Goal: Transaction & Acquisition: Book appointment/travel/reservation

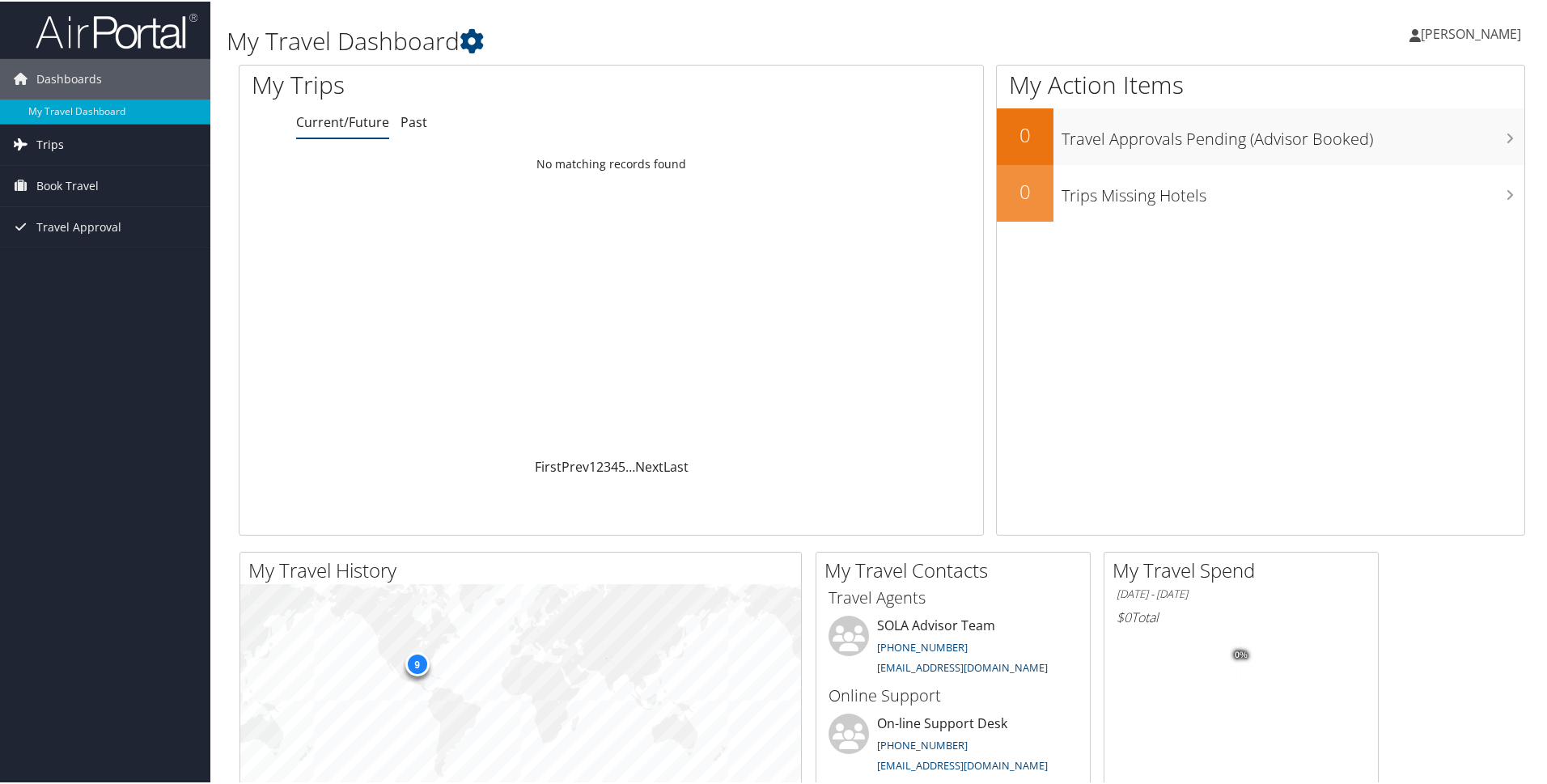
click at [51, 147] on span "Trips" at bounding box center [49, 142] width 27 height 40
click at [73, 262] on span "Book Travel" at bounding box center [67, 257] width 63 height 40
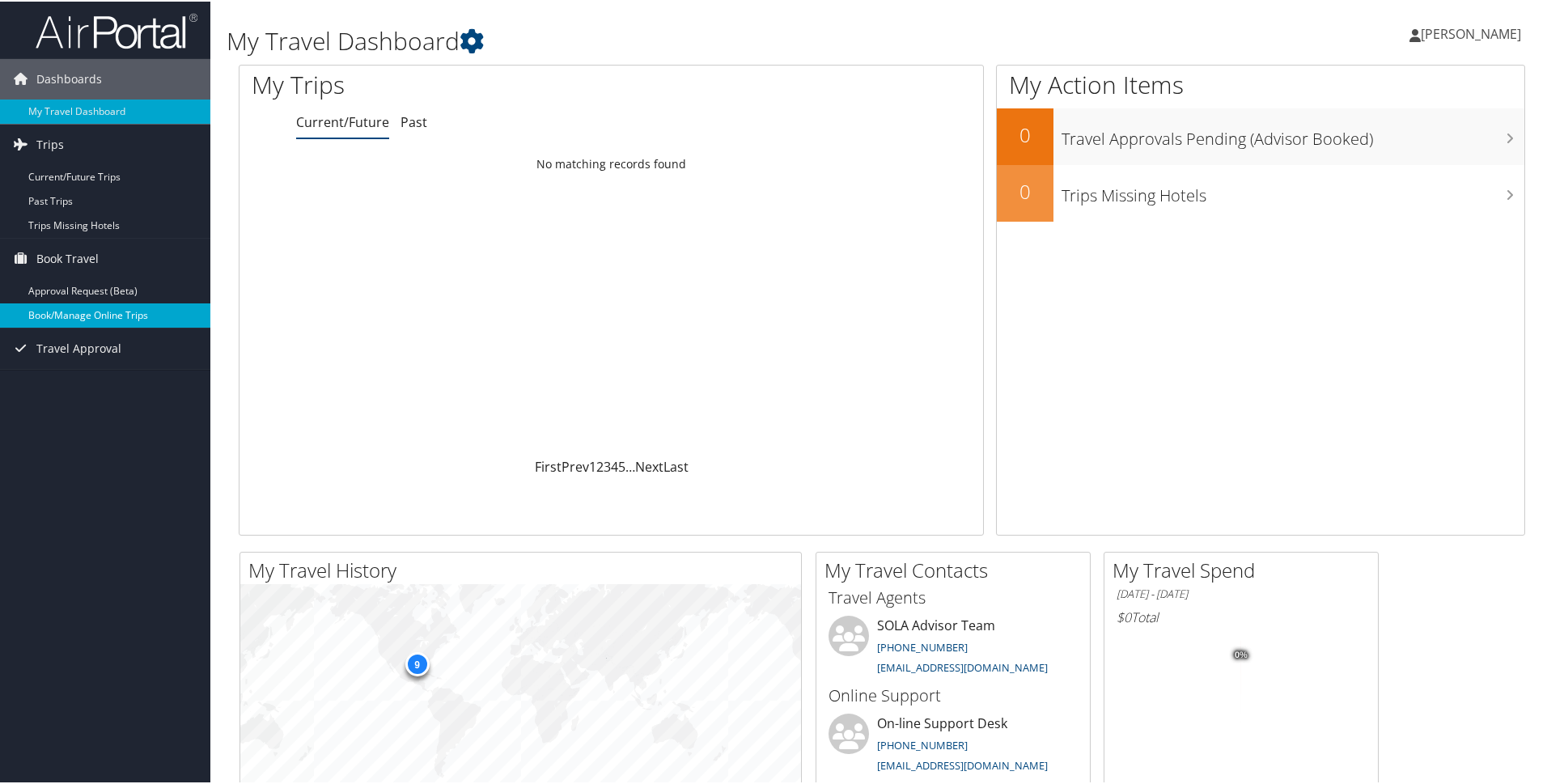
click at [148, 322] on link "Book/Manage Online Trips" at bounding box center [105, 313] width 211 height 24
